Goal: Transaction & Acquisition: Book appointment/travel/reservation

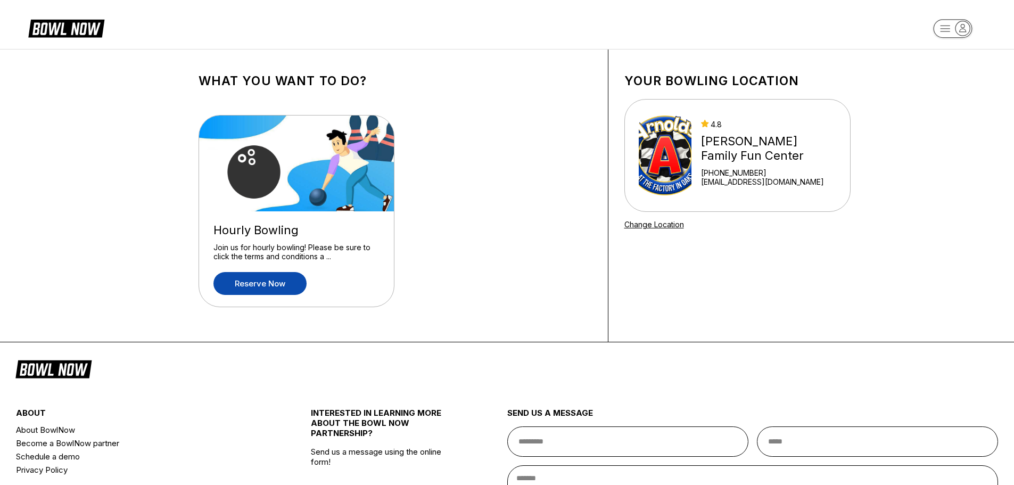
click at [273, 281] on link "Reserve now" at bounding box center [259, 283] width 93 height 23
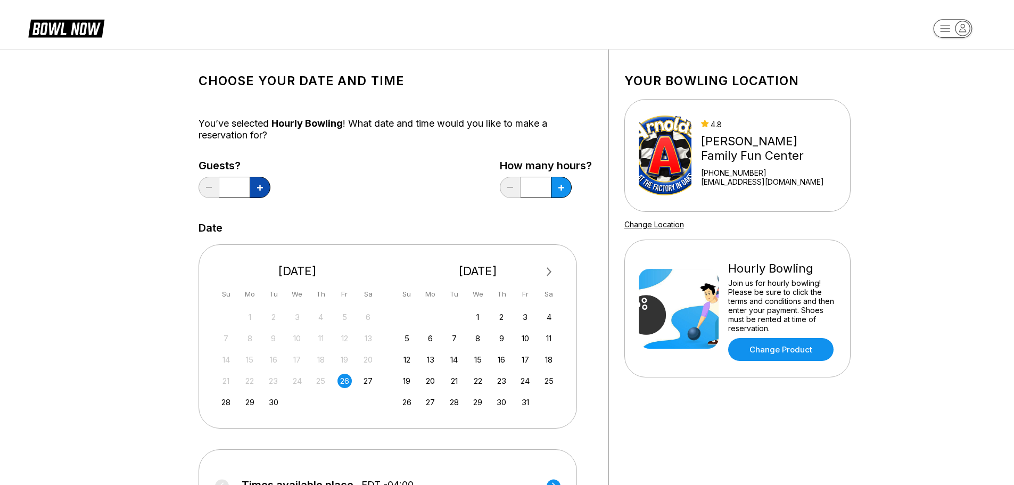
click at [259, 185] on icon at bounding box center [260, 188] width 6 height 6
type input "*"
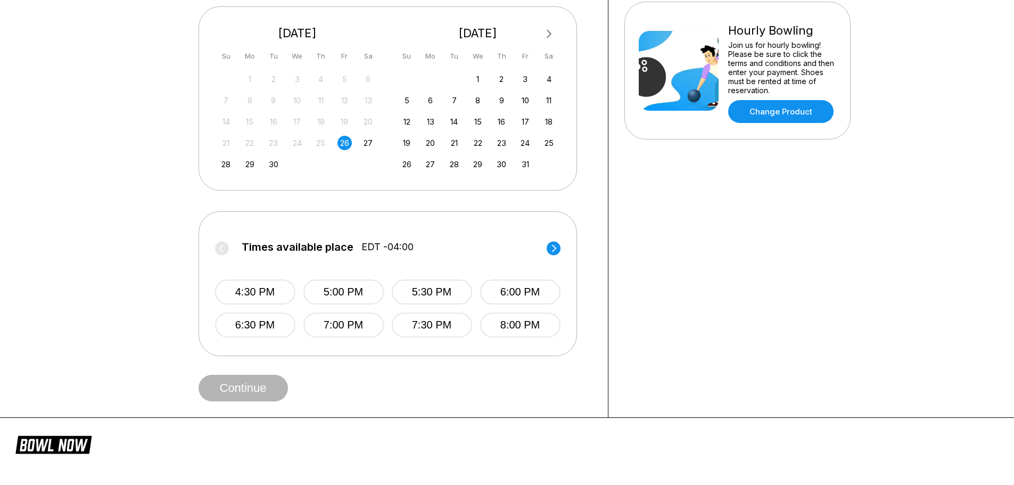
scroll to position [213, 0]
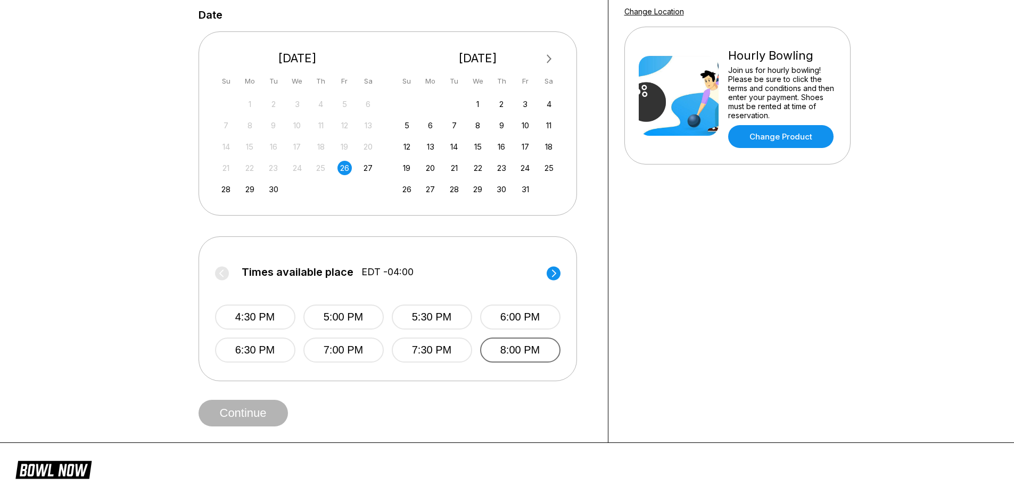
click at [516, 357] on button "8:00 PM" at bounding box center [520, 349] width 80 height 25
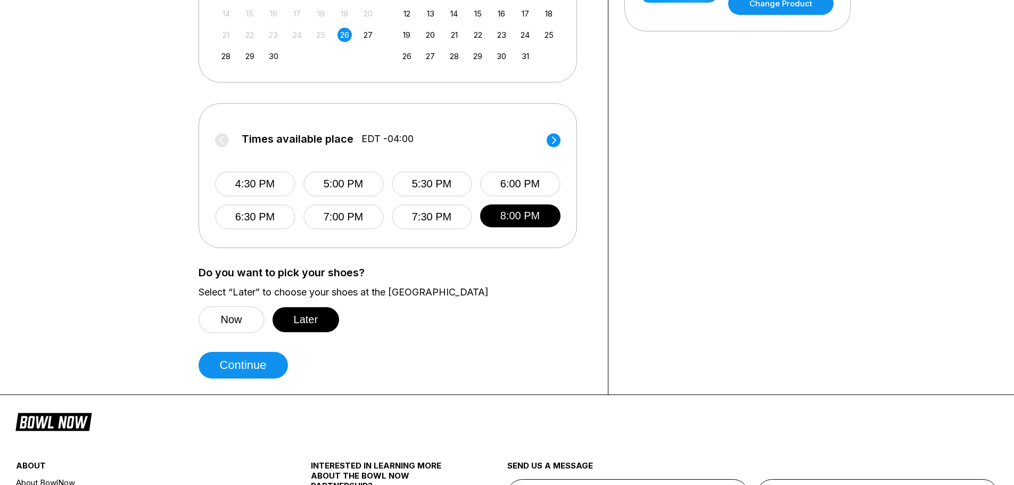
scroll to position [372, 0]
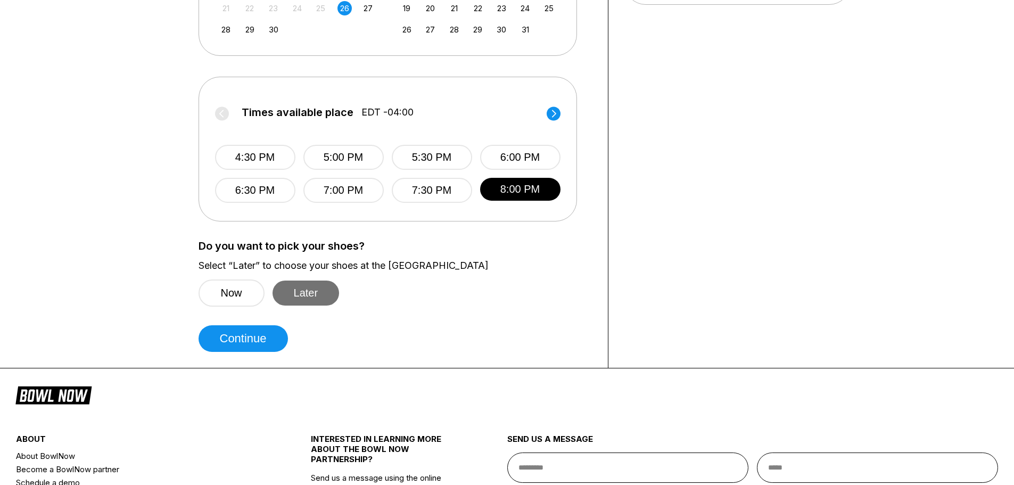
click at [320, 292] on button "Later" at bounding box center [305, 292] width 67 height 25
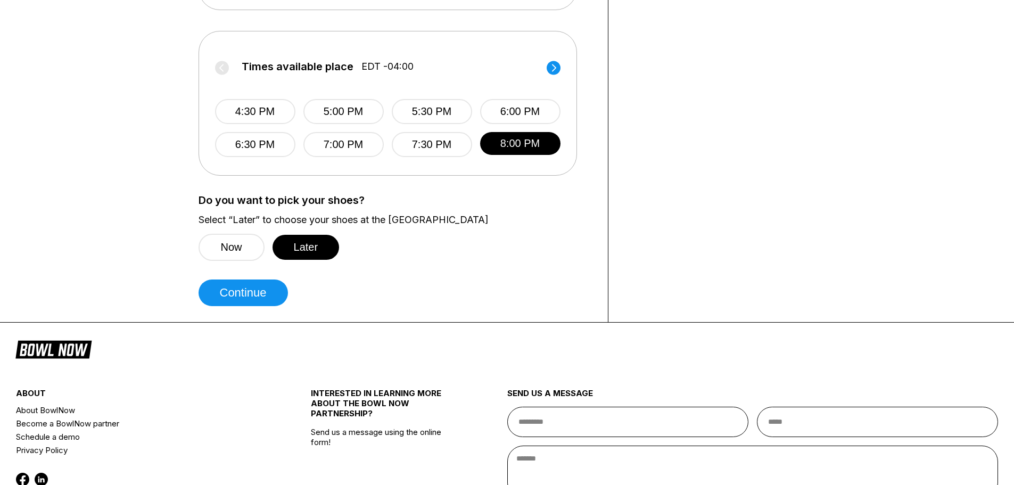
scroll to position [426, 0]
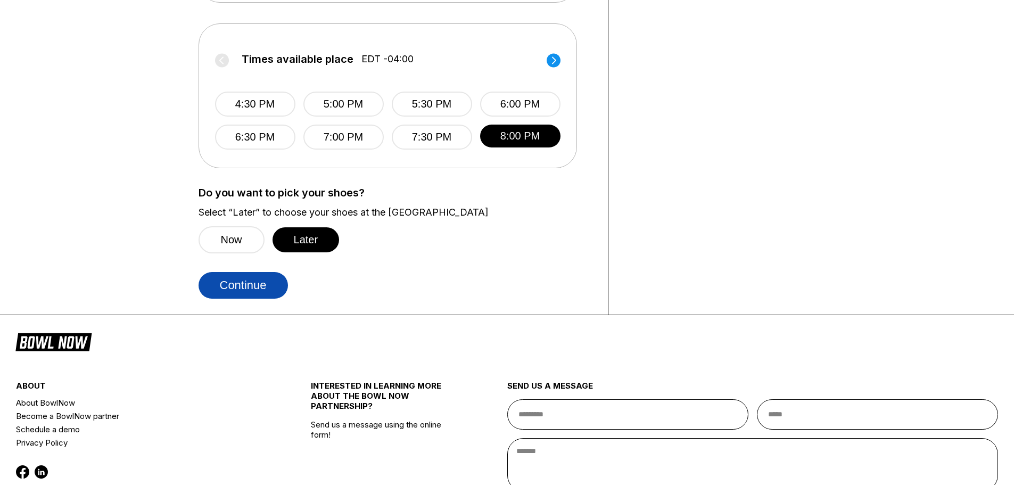
click at [245, 282] on button "Continue" at bounding box center [242, 285] width 89 height 27
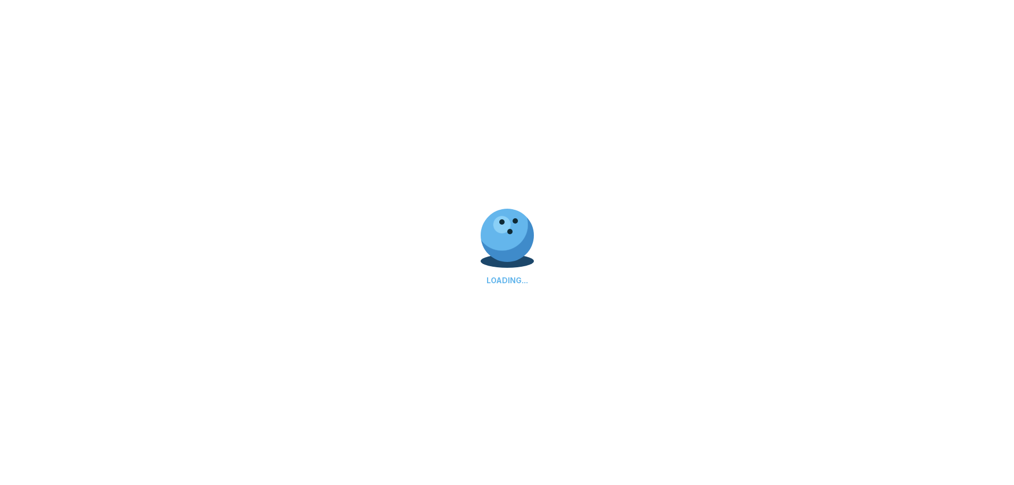
select select "**"
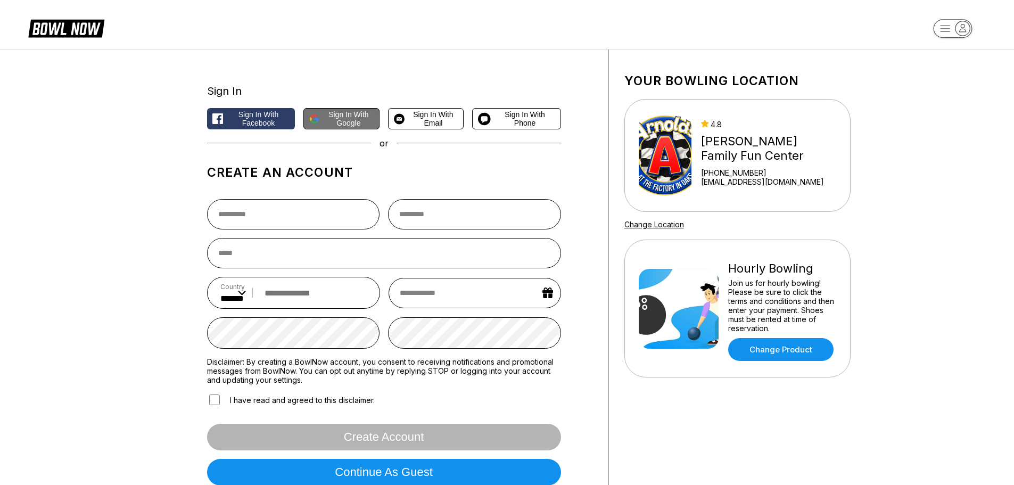
click at [350, 118] on span "Sign in with Google" at bounding box center [349, 118] width 50 height 17
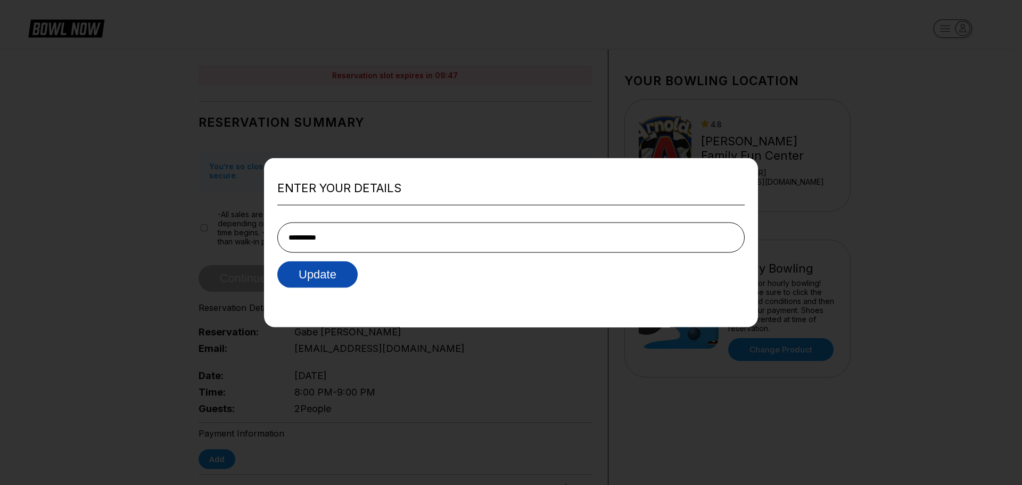
type input "**********"
click at [331, 272] on button "Update" at bounding box center [317, 274] width 80 height 27
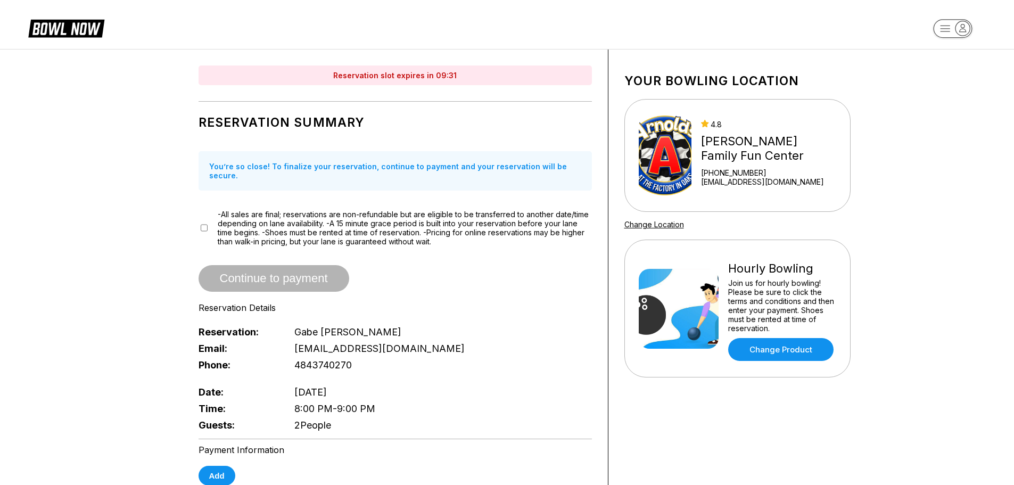
click at [235, 225] on span "-All sales are final; reservations are non-refundable but are eligible to be tr…" at bounding box center [405, 228] width 374 height 36
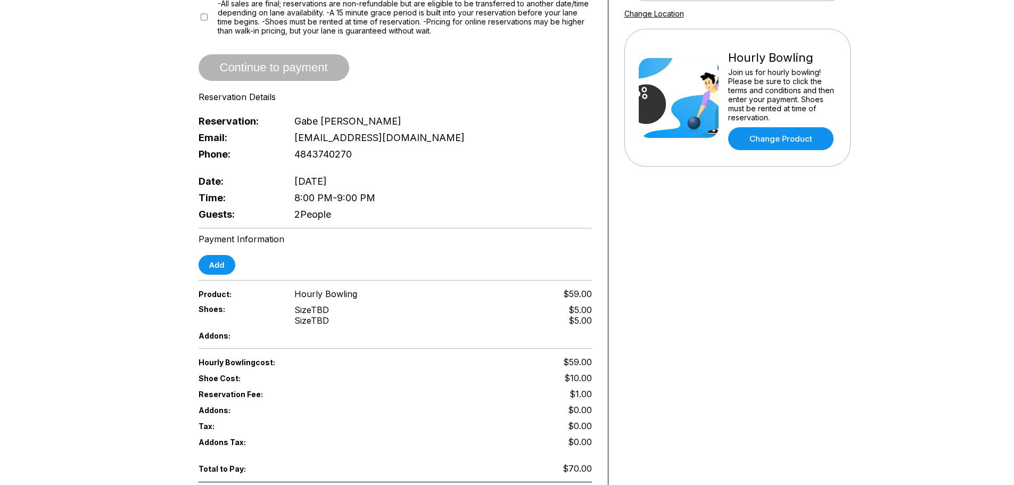
scroll to position [213, 0]
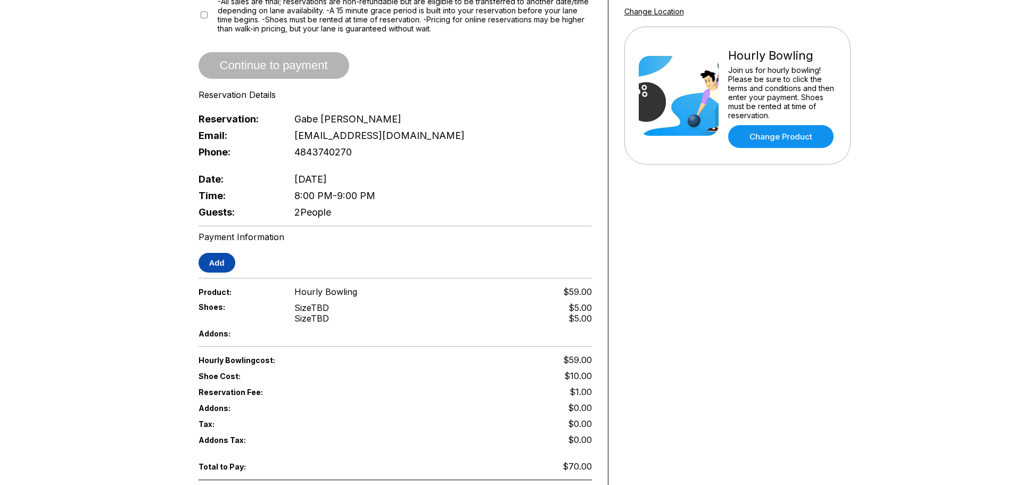
click at [219, 253] on button "Add" at bounding box center [216, 263] width 37 height 20
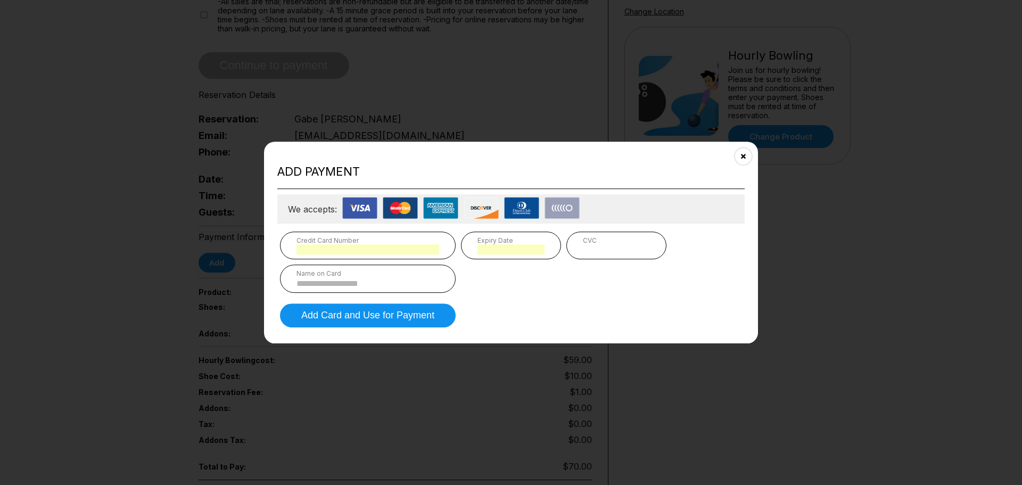
click at [397, 277] on div "Name on Card" at bounding box center [368, 278] width 176 height 28
click at [368, 281] on input at bounding box center [367, 283] width 143 height 9
type input "**********"
type input "*"
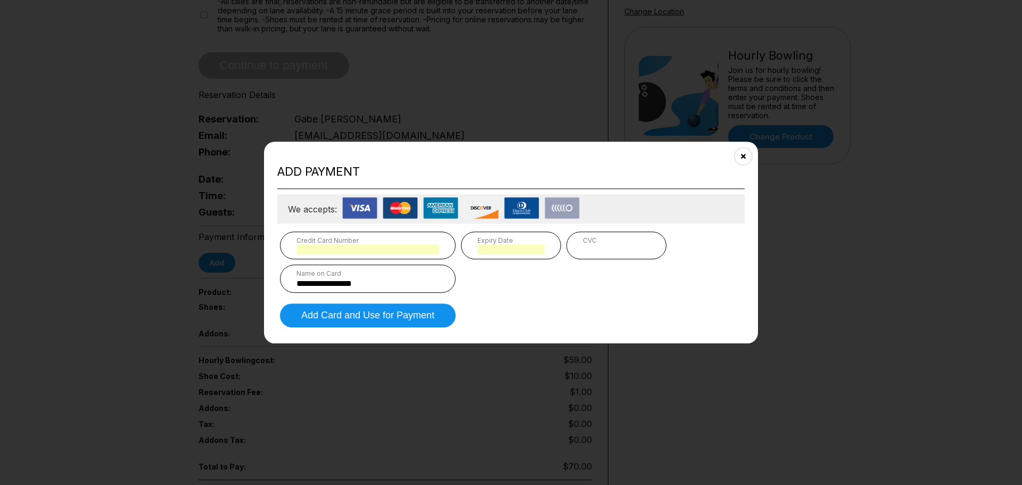
type input "*"
click at [371, 317] on button "Add Card and Use for Payment" at bounding box center [368, 315] width 176 height 24
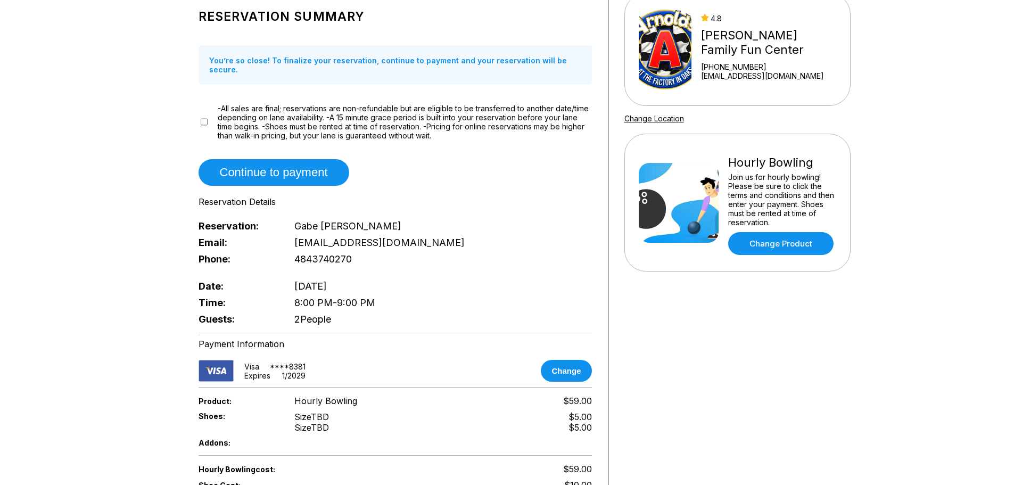
scroll to position [0, 0]
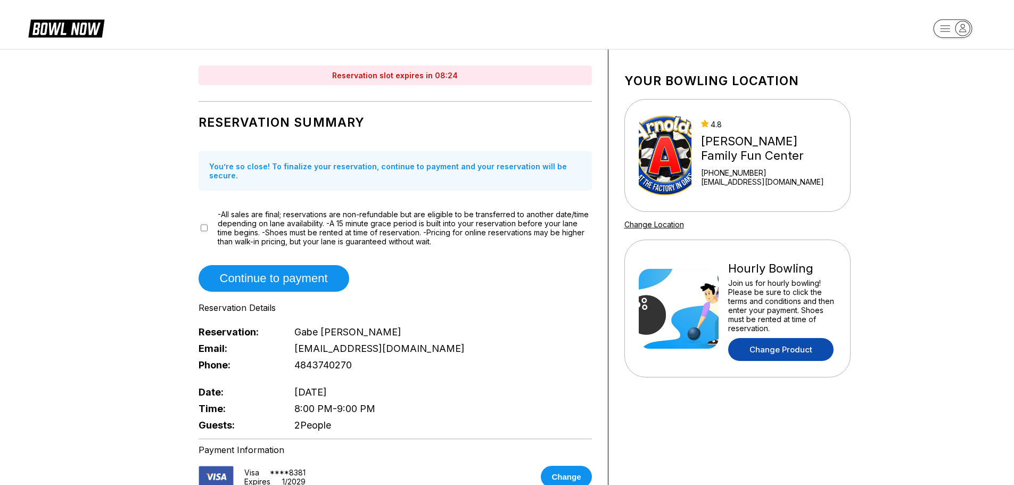
click at [795, 347] on link "Change Product" at bounding box center [780, 349] width 105 height 23
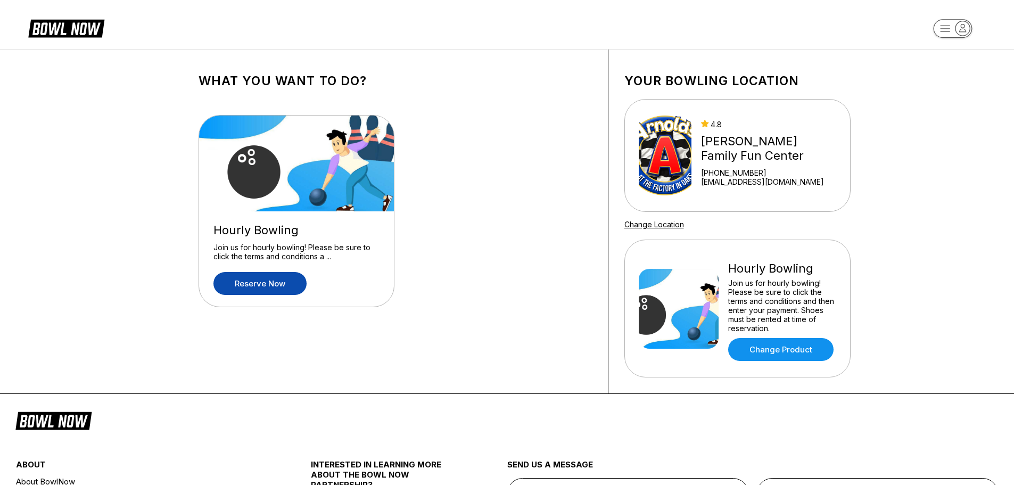
click at [276, 285] on link "Reserve now" at bounding box center [259, 283] width 93 height 23
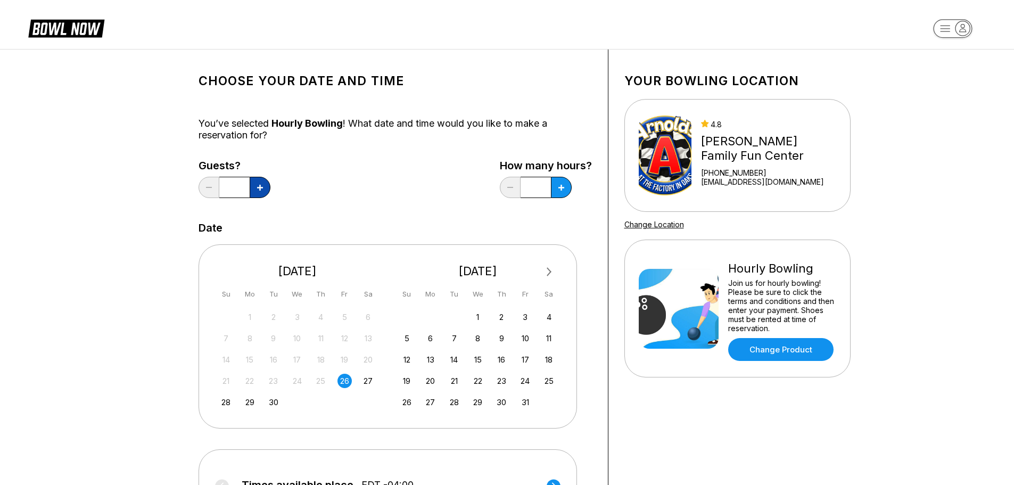
click at [263, 190] on button at bounding box center [260, 187] width 21 height 21
type input "*"
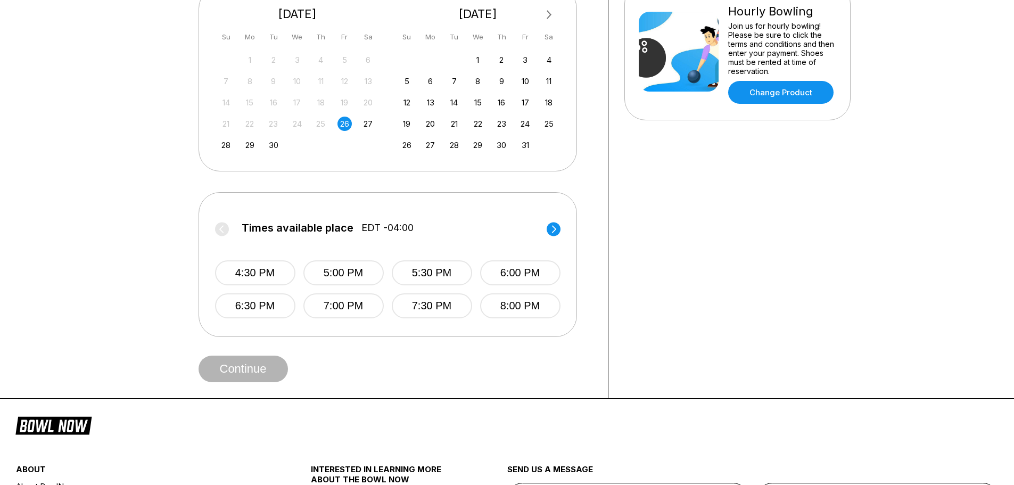
scroll to position [266, 0]
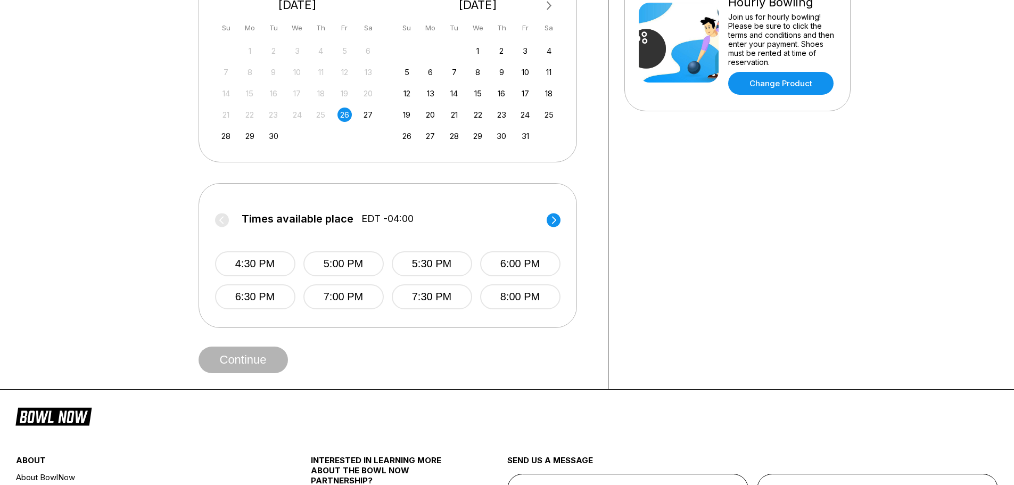
click at [479, 294] on div "4:30 PM 5:00 PM 5:30 PM 6:00 PM 6:30 PM 7:00 PM 7:30 PM 8:00 PM" at bounding box center [387, 269] width 345 height 79
click at [492, 293] on button "8:00 PM" at bounding box center [520, 296] width 80 height 25
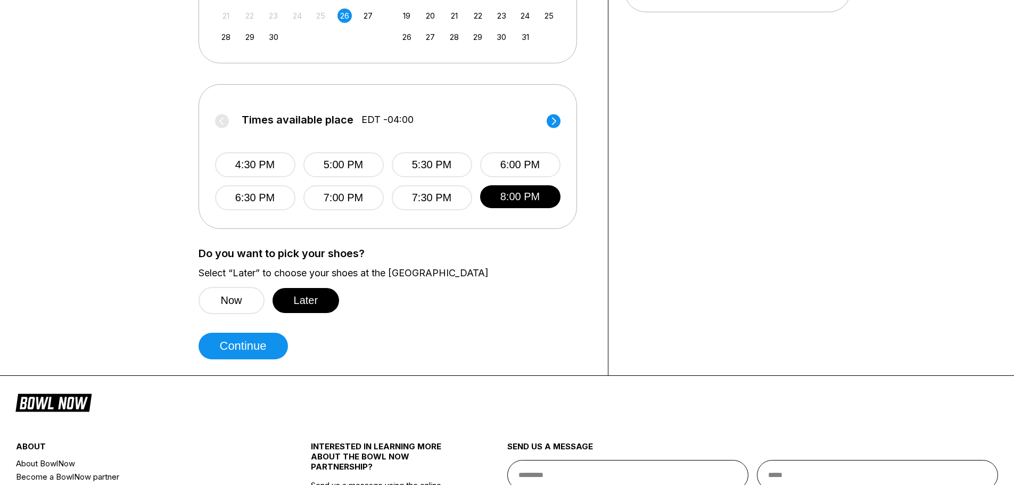
scroll to position [372, 0]
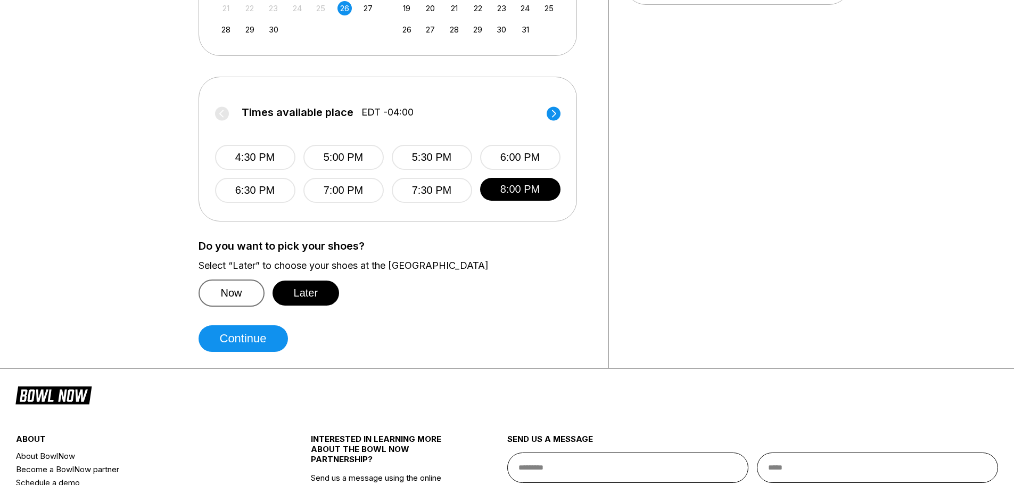
click at [239, 286] on button "Now" at bounding box center [231, 292] width 66 height 27
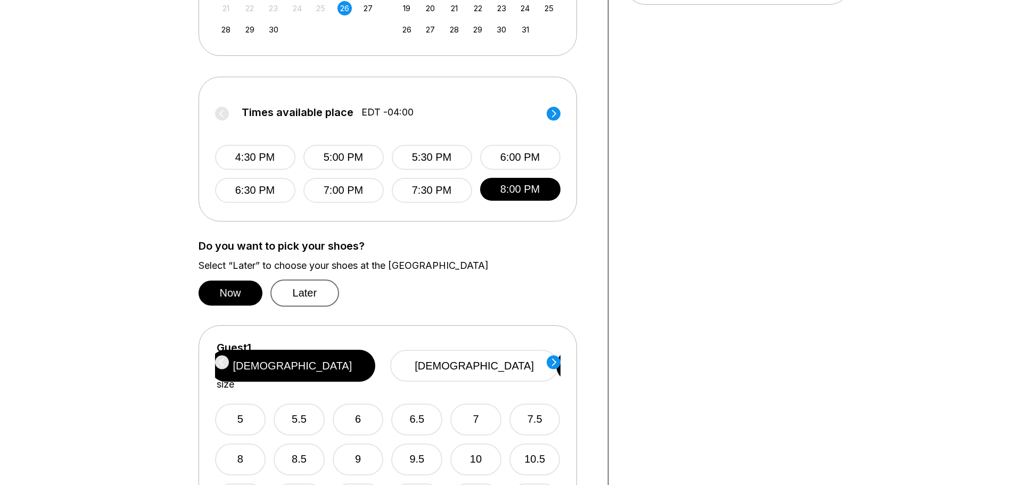
click at [302, 292] on button "Later" at bounding box center [304, 292] width 69 height 27
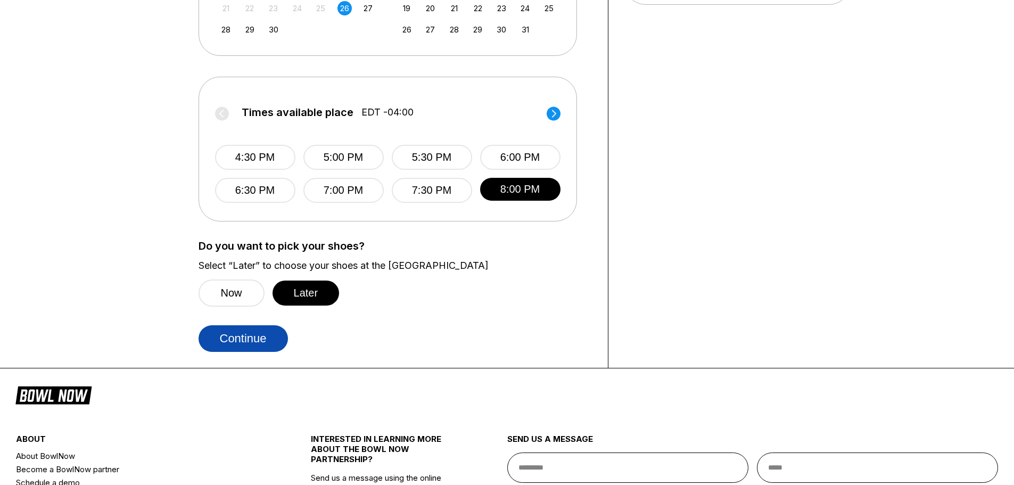
click at [259, 338] on button "Continue" at bounding box center [242, 338] width 89 height 27
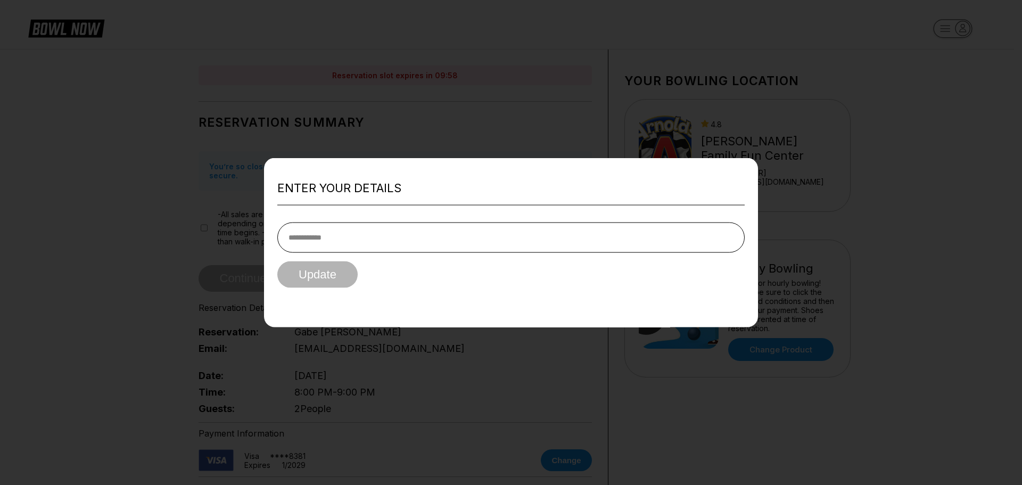
click at [399, 246] on input "tel" at bounding box center [510, 237] width 467 height 30
type input "**********"
click at [332, 276] on button "Update" at bounding box center [317, 274] width 80 height 27
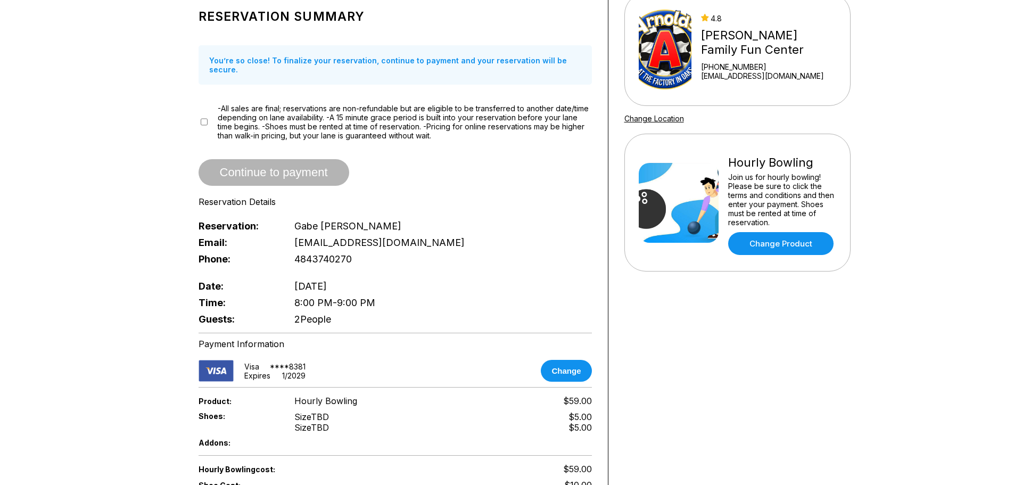
scroll to position [106, 0]
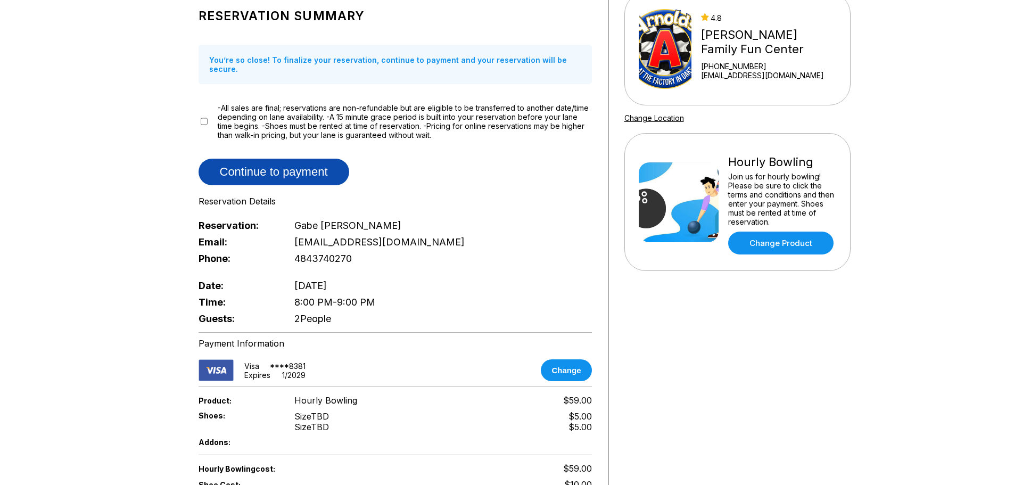
click at [261, 162] on button "Continue to payment" at bounding box center [273, 172] width 151 height 27
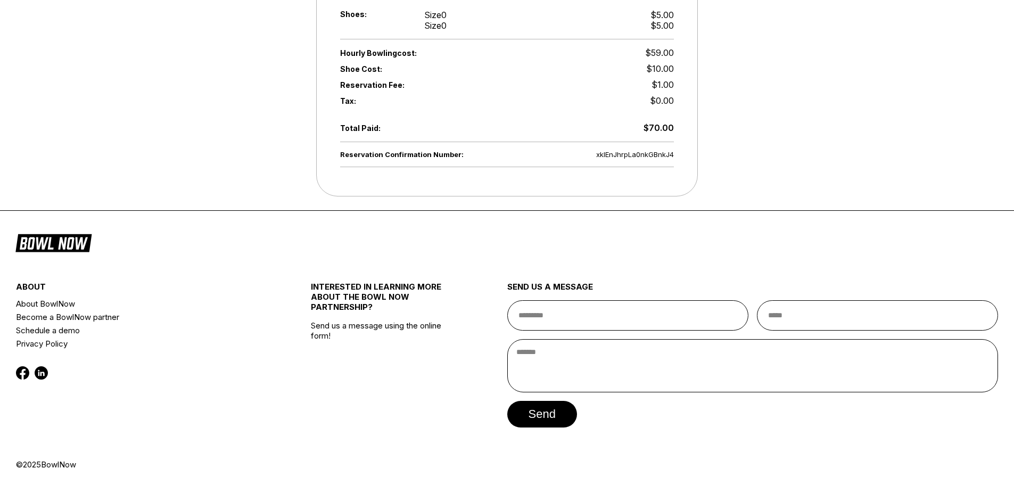
scroll to position [435, 0]
